Goal: Task Accomplishment & Management: Use online tool/utility

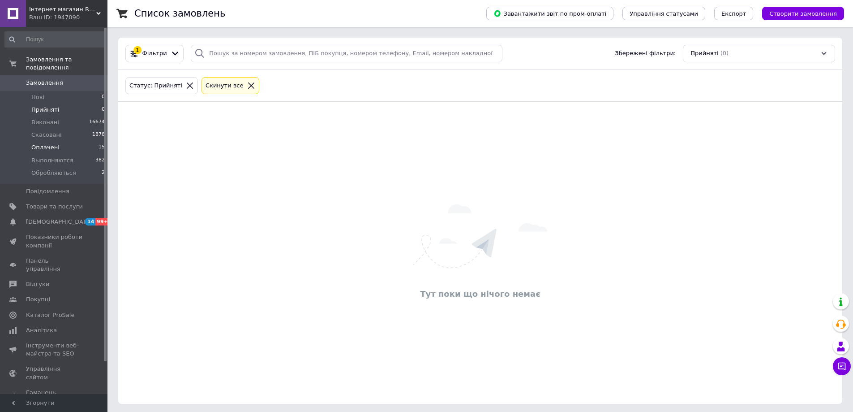
click at [52, 143] on span "Оплачені" at bounding box center [45, 147] width 28 height 8
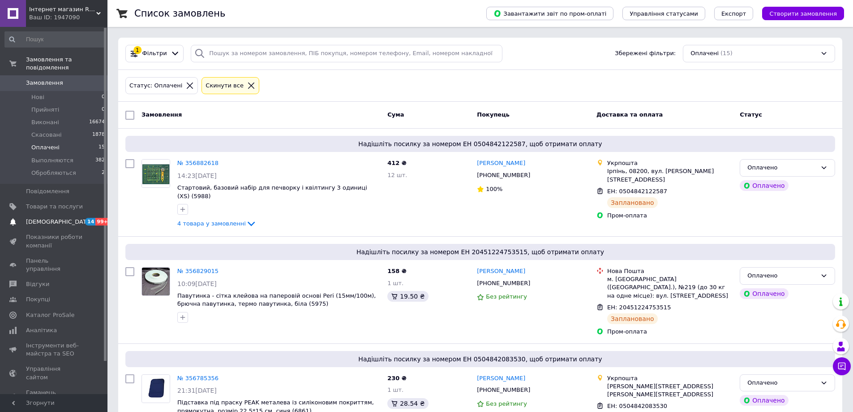
click at [60, 214] on link "[DEMOGRAPHIC_DATA] 14 99+" at bounding box center [55, 221] width 110 height 15
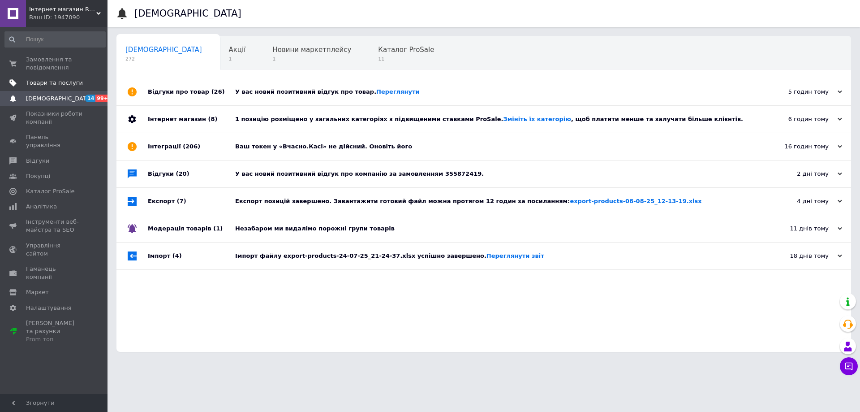
click at [56, 78] on link "Товари та послуги" at bounding box center [55, 82] width 110 height 15
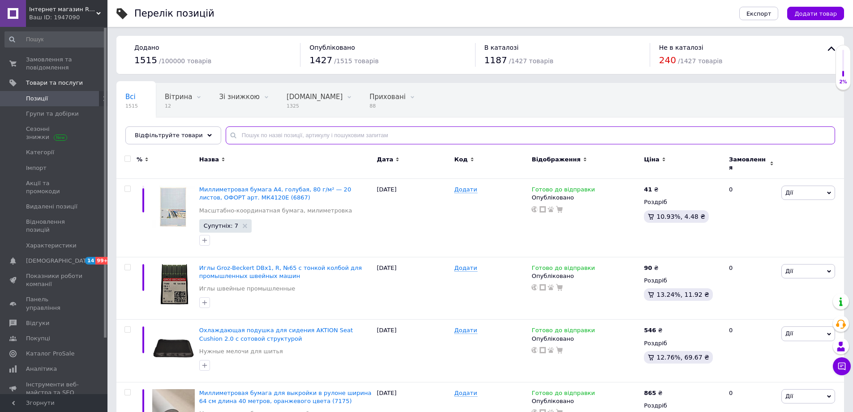
click at [282, 134] on input "text" at bounding box center [531, 135] width 610 height 18
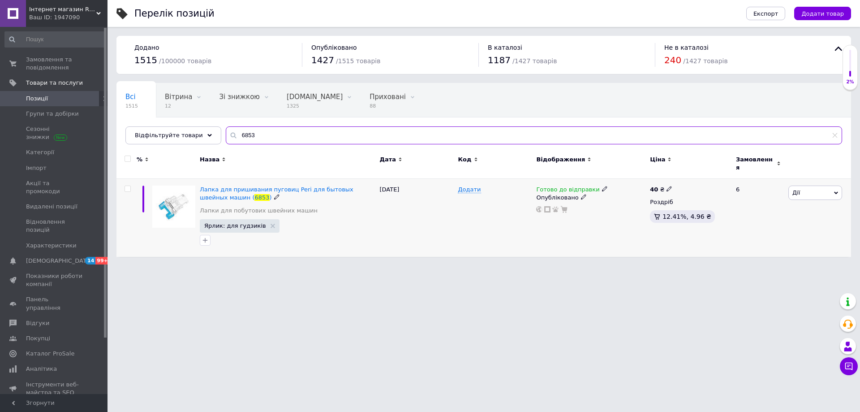
type input "6853"
click at [602, 186] on icon at bounding box center [604, 188] width 5 height 5
click at [614, 211] on li "Немає в наявності" at bounding box center [650, 217] width 85 height 13
click at [565, 220] on div "Готово до відправки Наявність Немає в наявності В наявності Під замовлення Гото…" at bounding box center [591, 218] width 114 height 78
click at [47, 58] on span "Замовлення та повідомлення" at bounding box center [54, 64] width 57 height 16
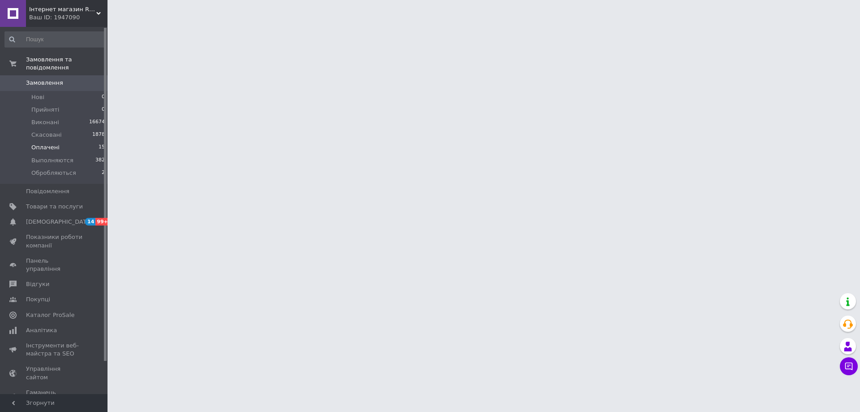
click at [47, 143] on span "Оплачені" at bounding box center [45, 147] width 28 height 8
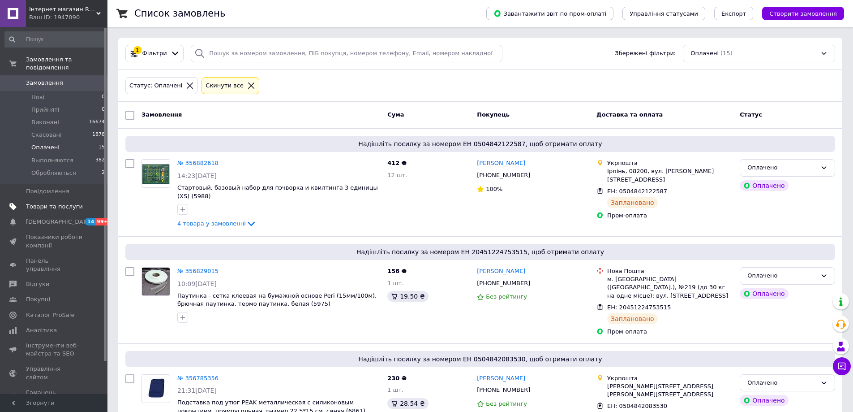
click at [49, 202] on span "Товари та послуги" at bounding box center [54, 206] width 57 height 8
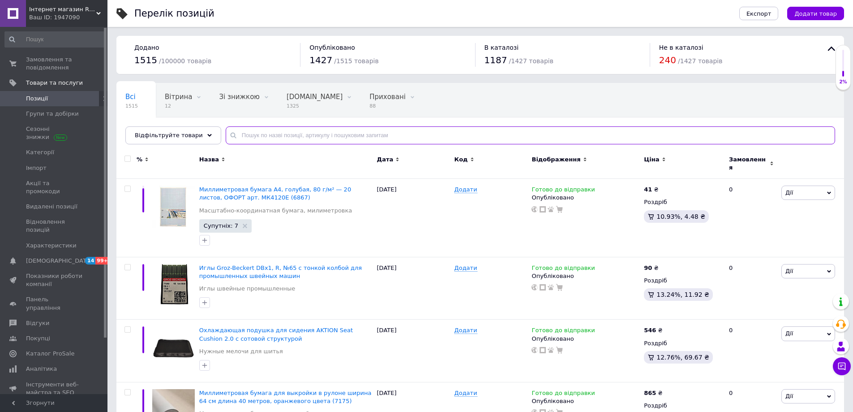
click at [287, 135] on input "text" at bounding box center [531, 135] width 610 height 18
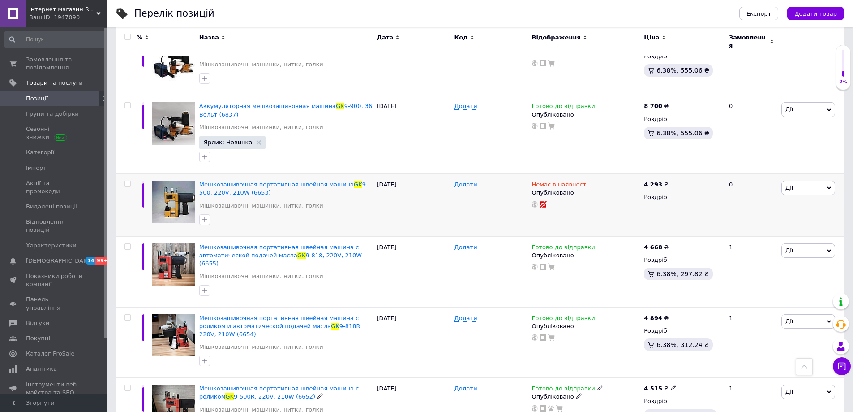
scroll to position [179, 0]
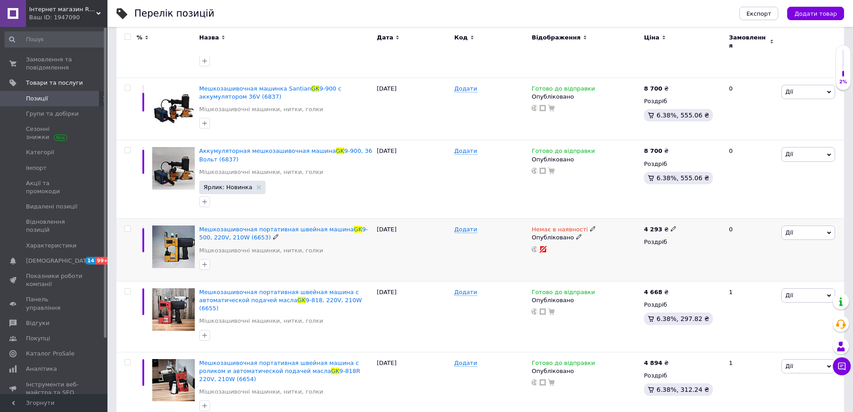
type input "GK"
click at [825, 225] on span "Дії" at bounding box center [809, 232] width 54 height 14
click at [757, 269] on li "Копіювати" at bounding box center [775, 275] width 119 height 13
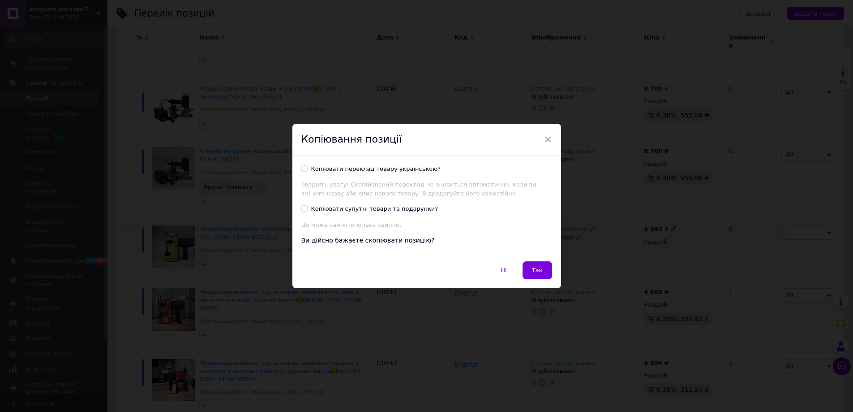
scroll to position [156, 0]
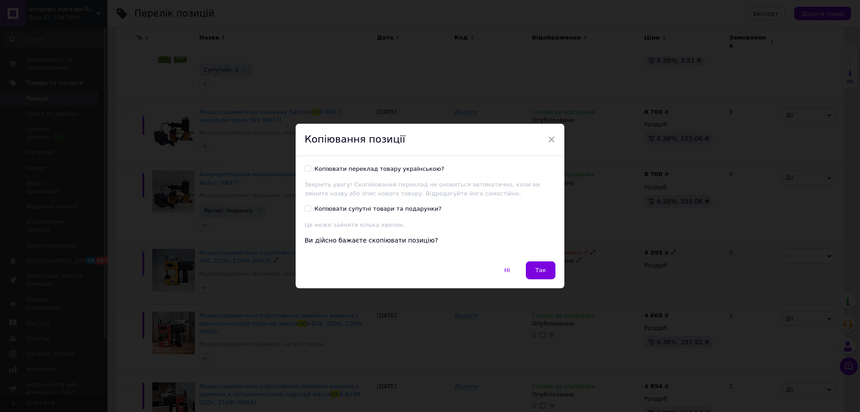
click at [305, 167] on input "Копіювати переклад товару українською?" at bounding box center [308, 168] width 6 height 6
checkbox input "true"
click at [547, 272] on button "Так" at bounding box center [541, 270] width 30 height 18
